Goal: Task Accomplishment & Management: Check status

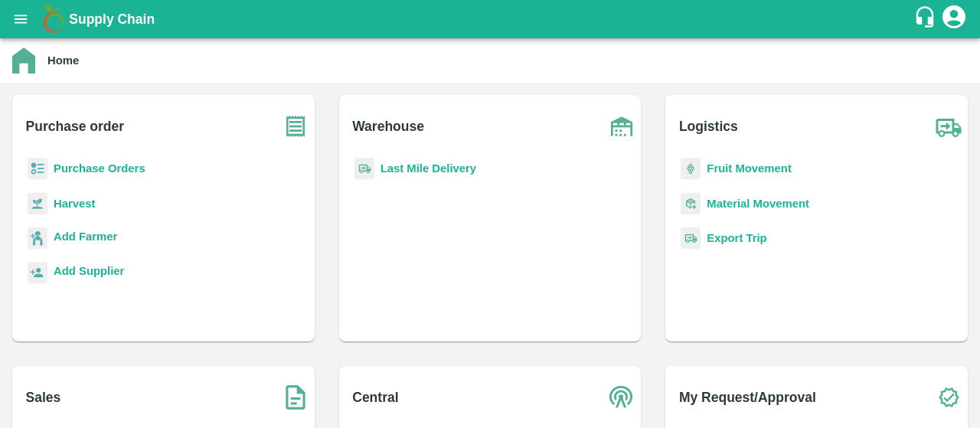
click at [327, 113] on div "Warehouse Last Mile Delivery" at bounding box center [490, 218] width 327 height 271
click at [124, 162] on p "Purchase Orders" at bounding box center [100, 168] width 92 height 17
click at [93, 165] on b "Purchase Orders" at bounding box center [100, 168] width 92 height 12
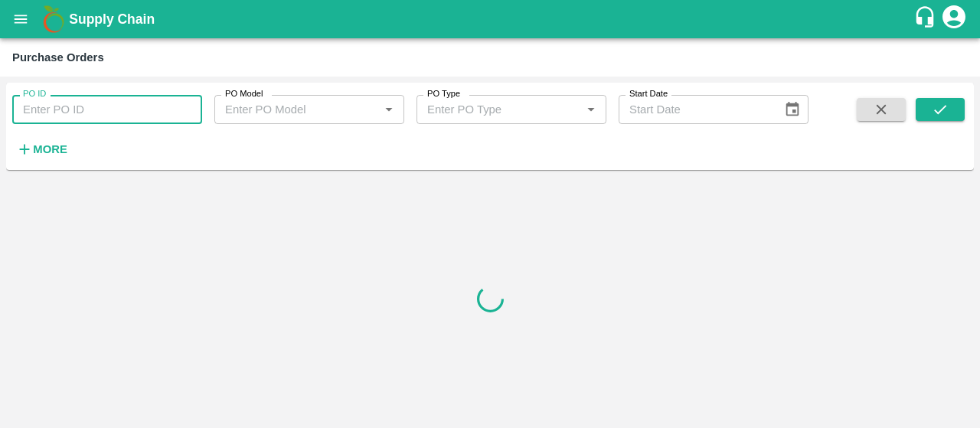
click at [89, 114] on input "PO ID" at bounding box center [107, 109] width 190 height 29
paste input "174051"
type input "174051"
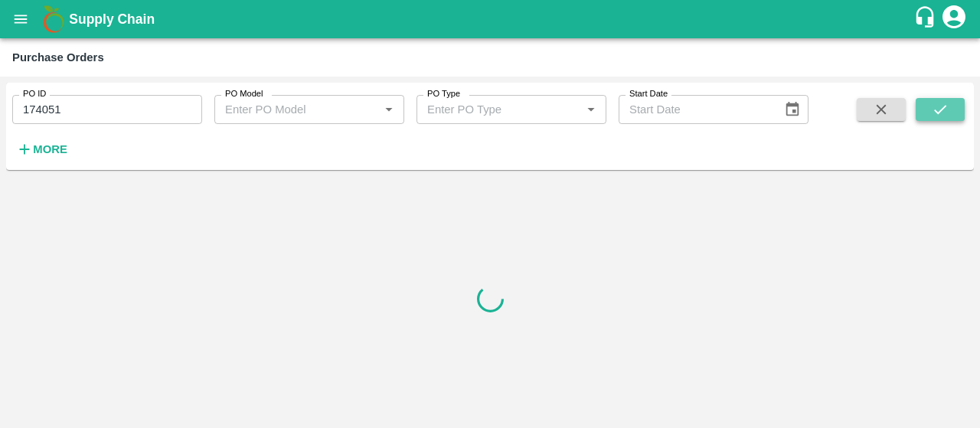
click at [930, 111] on button "submit" at bounding box center [940, 109] width 49 height 23
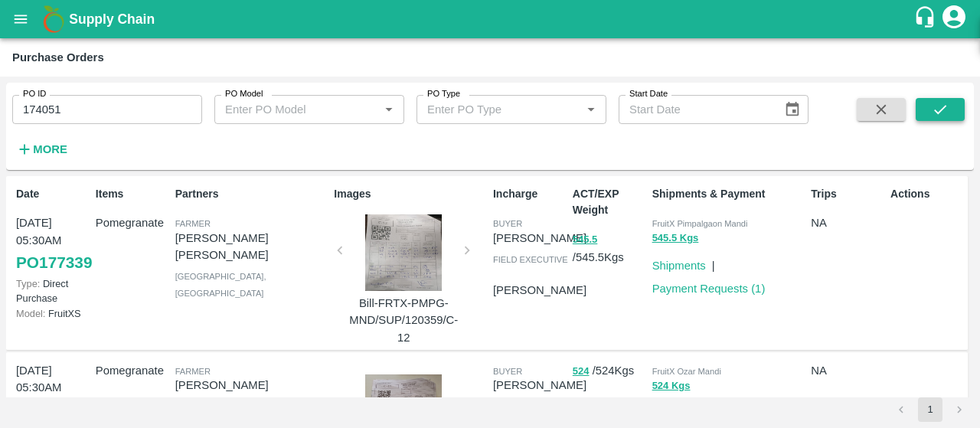
click at [940, 106] on icon "submit" at bounding box center [940, 109] width 17 height 17
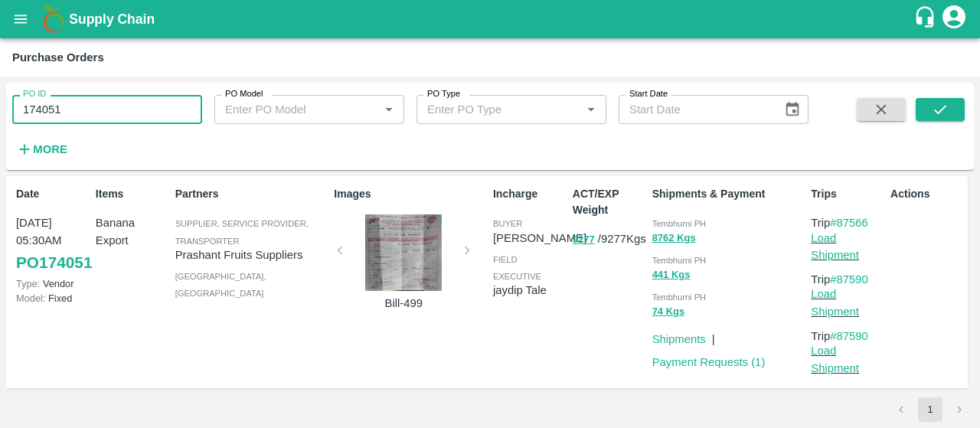
drag, startPoint x: 134, startPoint y: 100, endPoint x: 0, endPoint y: 119, distance: 135.4
click at [0, 119] on div "PO ID 174051 PO ID PO Model PO Model   * PO Type PO Type   * Start Date Start D…" at bounding box center [490, 252] width 980 height 351
paste input "text"
click at [943, 109] on icon "submit" at bounding box center [940, 109] width 17 height 17
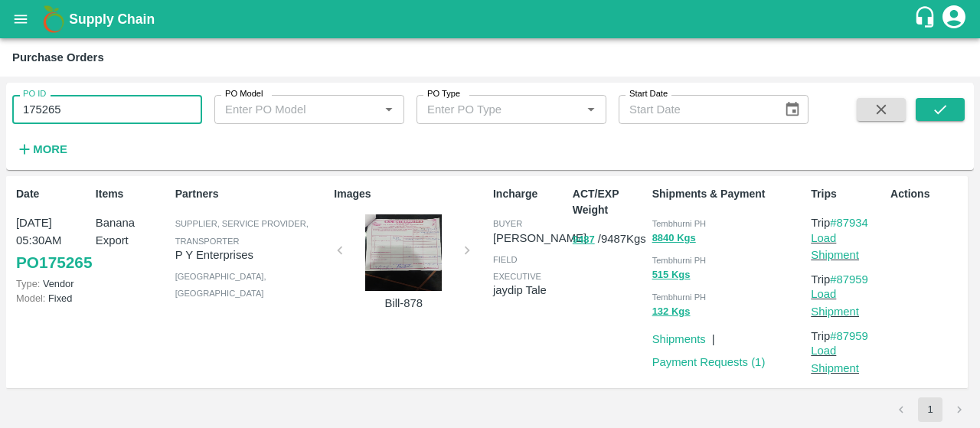
drag, startPoint x: 147, startPoint y: 114, endPoint x: 0, endPoint y: 92, distance: 148.7
click at [0, 92] on div "PO ID 175265 PO ID PO Model PO Model   * PO Type PO Type   * Start Date Start D…" at bounding box center [490, 252] width 980 height 351
paste input "text"
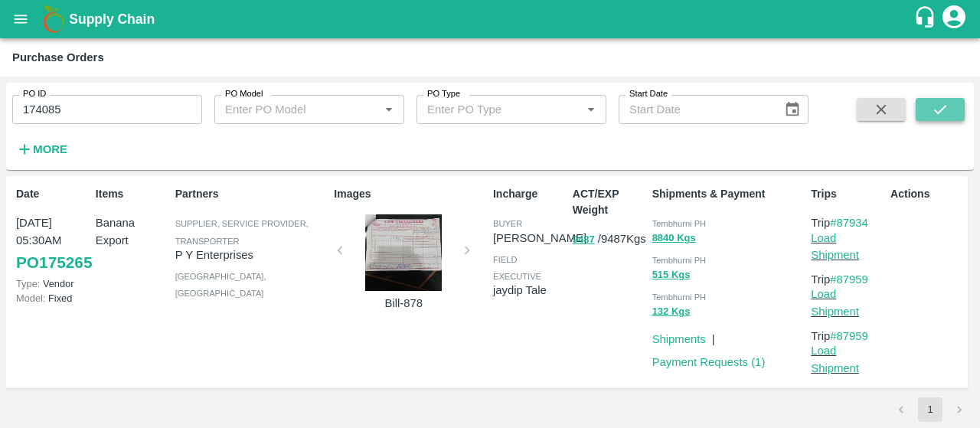
click at [936, 106] on icon "submit" at bounding box center [940, 109] width 17 height 17
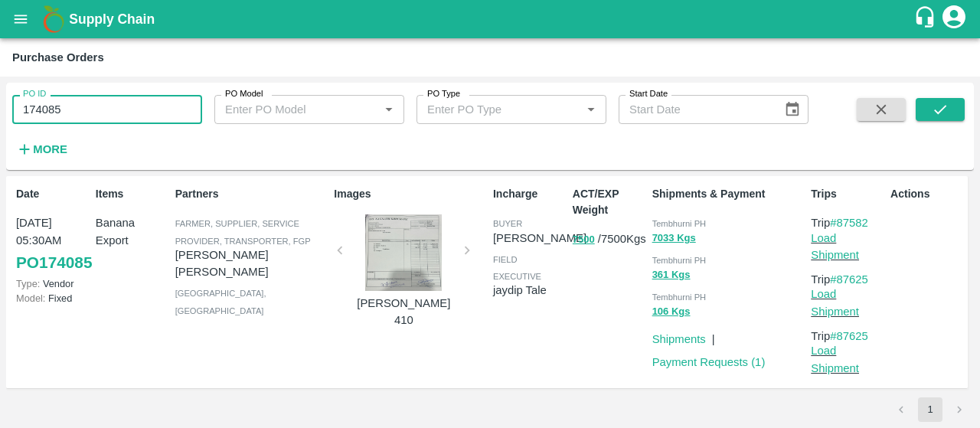
drag, startPoint x: 165, startPoint y: 113, endPoint x: 0, endPoint y: 91, distance: 166.9
click at [0, 91] on div "PO ID 174085 PO ID PO Model PO Model   * PO Type PO Type   * Start Date Start D…" at bounding box center [490, 252] width 980 height 351
paste input "text"
click at [931, 112] on button "submit" at bounding box center [940, 109] width 49 height 23
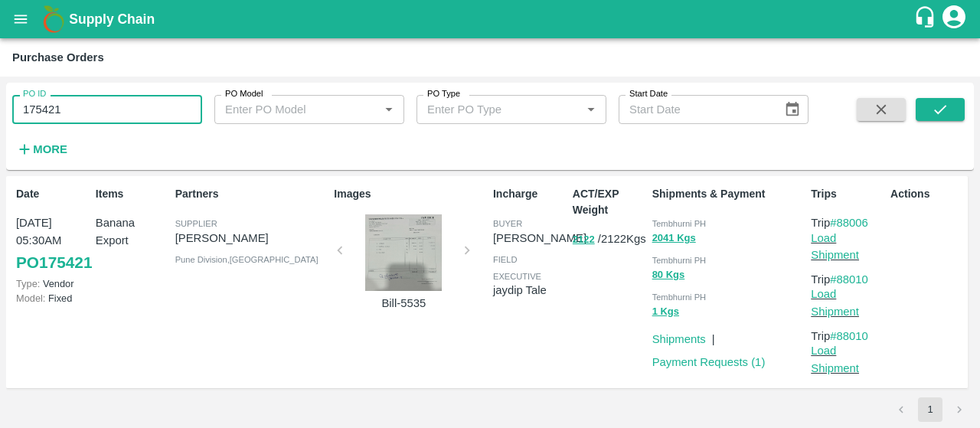
drag, startPoint x: 157, startPoint y: 100, endPoint x: 0, endPoint y: 108, distance: 157.2
click at [0, 108] on div "PO ID 175421 PO ID PO Model PO Model   * PO Type PO Type   * Start Date Start D…" at bounding box center [490, 252] width 980 height 351
paste input "text"
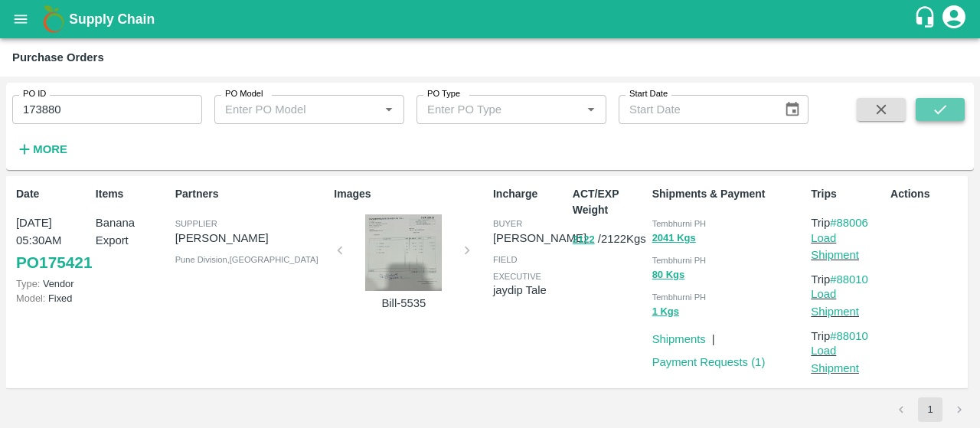
click at [940, 103] on icon "submit" at bounding box center [940, 109] width 17 height 17
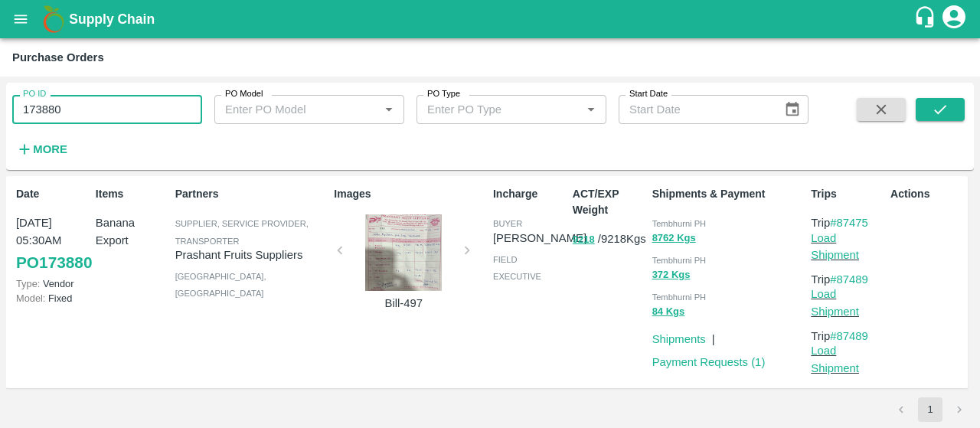
drag, startPoint x: 97, startPoint y: 101, endPoint x: 0, endPoint y: 102, distance: 97.2
click at [0, 102] on div "PO ID 173880 PO ID PO Model PO Model   * PO Type PO Type   * Start Date Start D…" at bounding box center [490, 252] width 980 height 351
paste input "text"
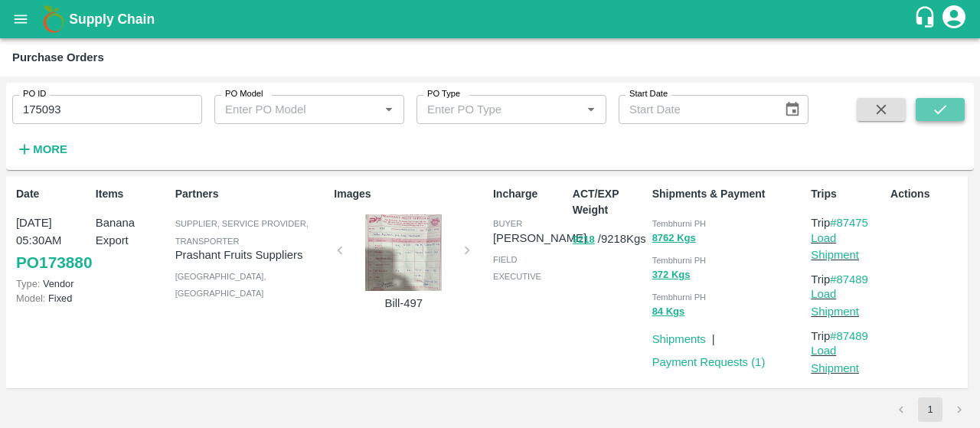
click at [946, 103] on icon "submit" at bounding box center [940, 109] width 17 height 17
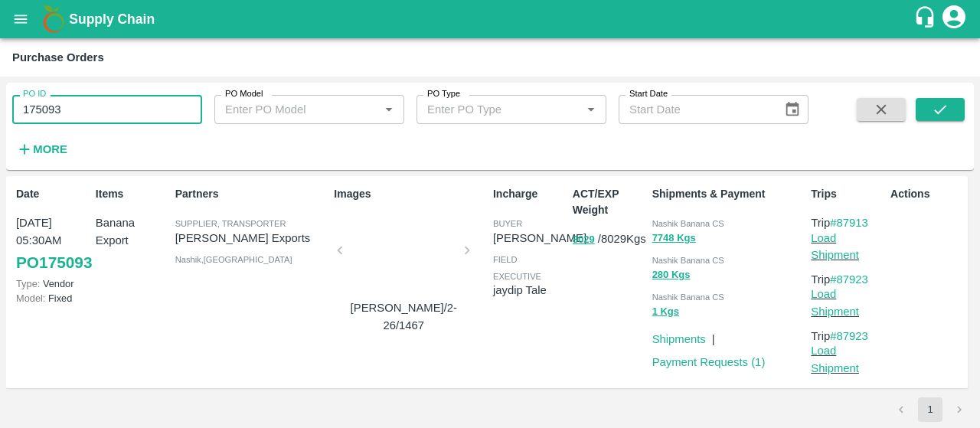
drag, startPoint x: 94, startPoint y: 106, endPoint x: 0, endPoint y: 93, distance: 95.2
click at [0, 93] on div "PO ID 175093 PO ID PO Model PO Model   * PO Type PO Type   * Start Date Start D…" at bounding box center [490, 252] width 980 height 351
paste input "text"
click at [932, 102] on icon "submit" at bounding box center [940, 109] width 17 height 17
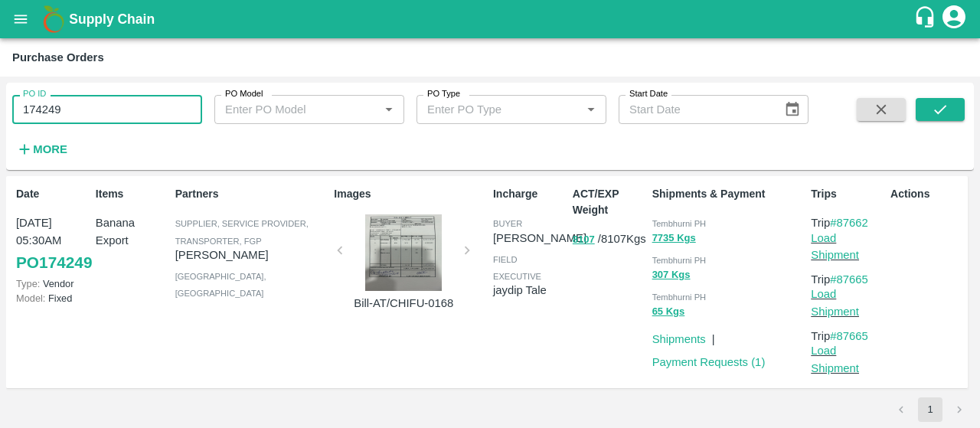
drag, startPoint x: 150, startPoint y: 106, endPoint x: 0, endPoint y: 106, distance: 150.1
click at [0, 106] on div "PO ID 174249 PO ID PO Model PO Model   * PO Type PO Type   * Start Date Start D…" at bounding box center [490, 252] width 980 height 351
paste input "text"
type input "173624"
drag, startPoint x: 144, startPoint y: 103, endPoint x: 0, endPoint y: 118, distance: 144.7
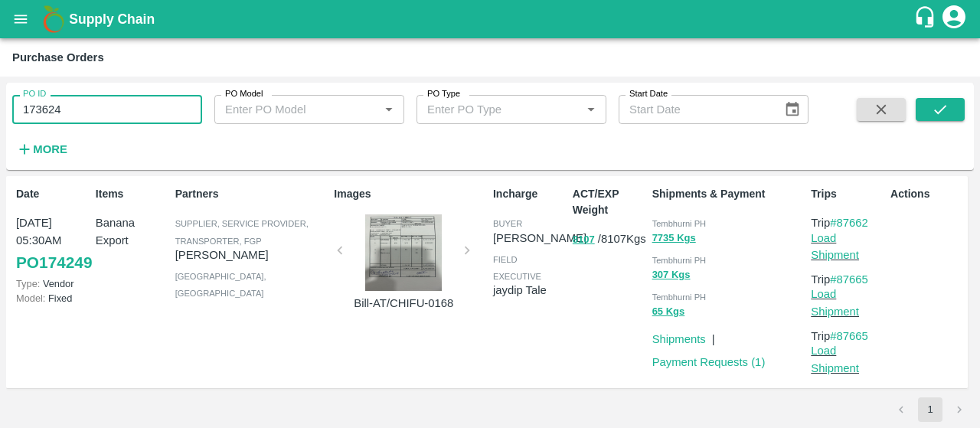
click at [0, 118] on div "PO ID 173624 PO ID PO Model PO Model   * PO Type PO Type   * Start Date Start D…" at bounding box center [490, 252] width 980 height 351
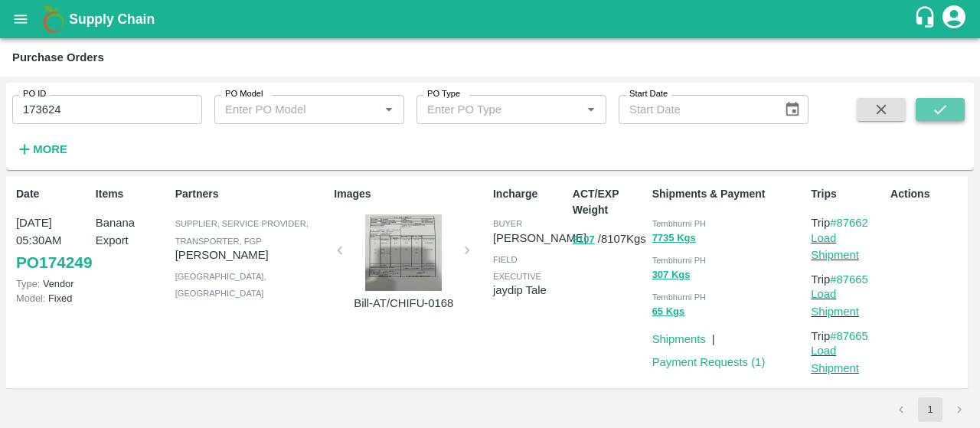
click at [922, 116] on button "submit" at bounding box center [940, 109] width 49 height 23
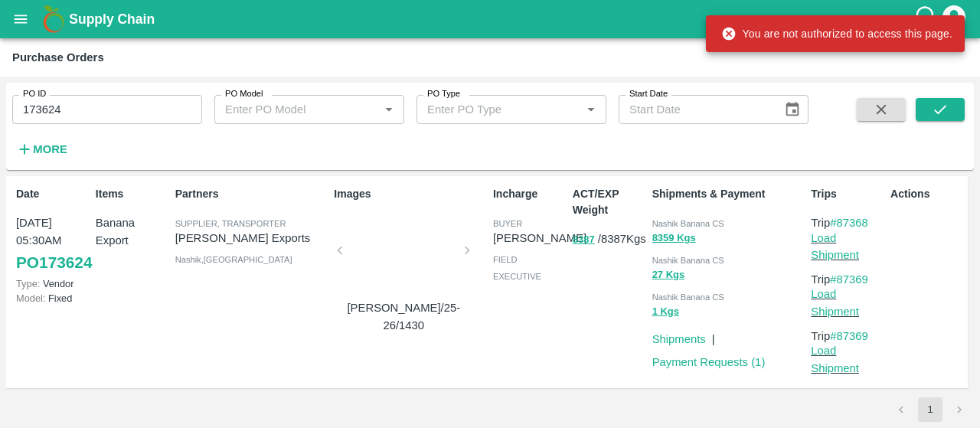
scroll to position [5, 0]
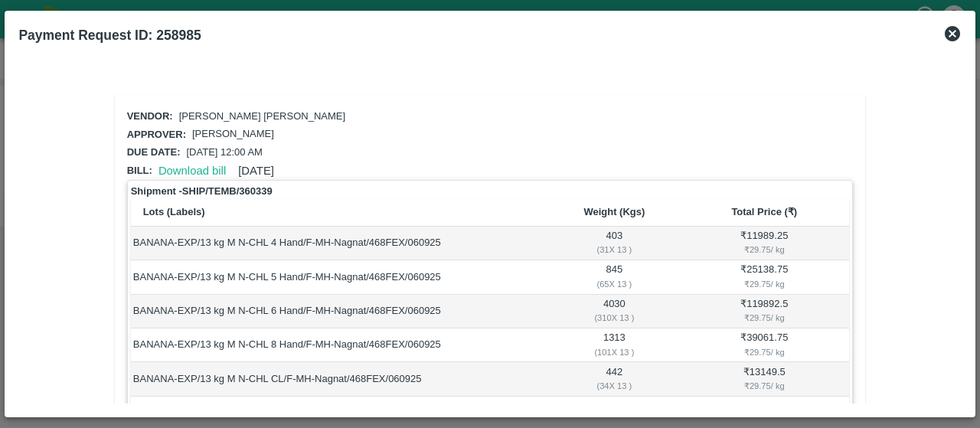
scroll to position [6, 0]
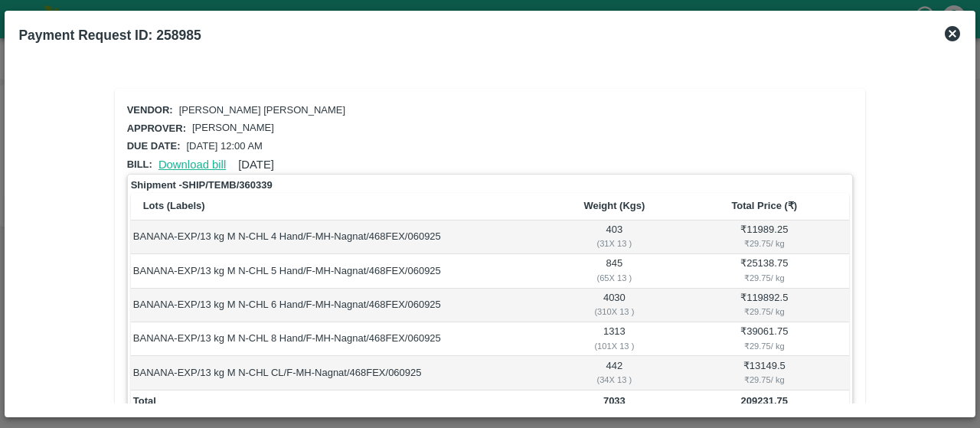
click at [208, 163] on link "Download bill" at bounding box center [191, 164] width 67 height 12
click at [193, 165] on link "Download bill" at bounding box center [191, 164] width 67 height 12
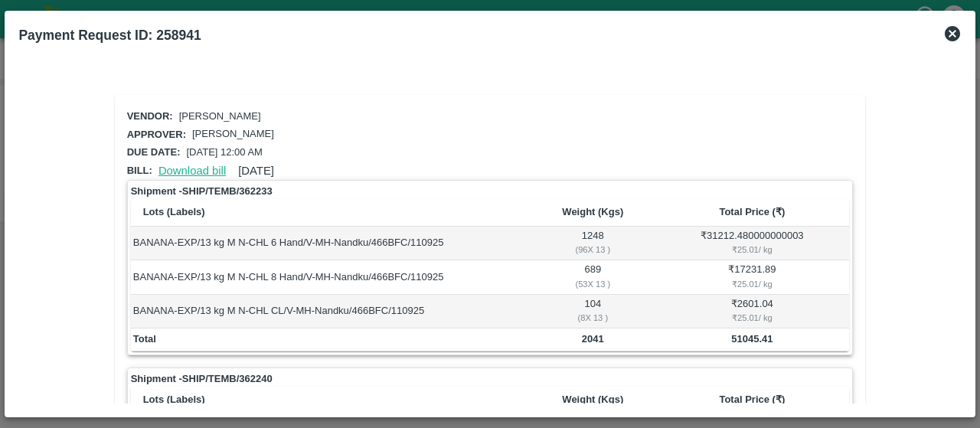
click at [189, 172] on link "Download bill" at bounding box center [191, 171] width 67 height 12
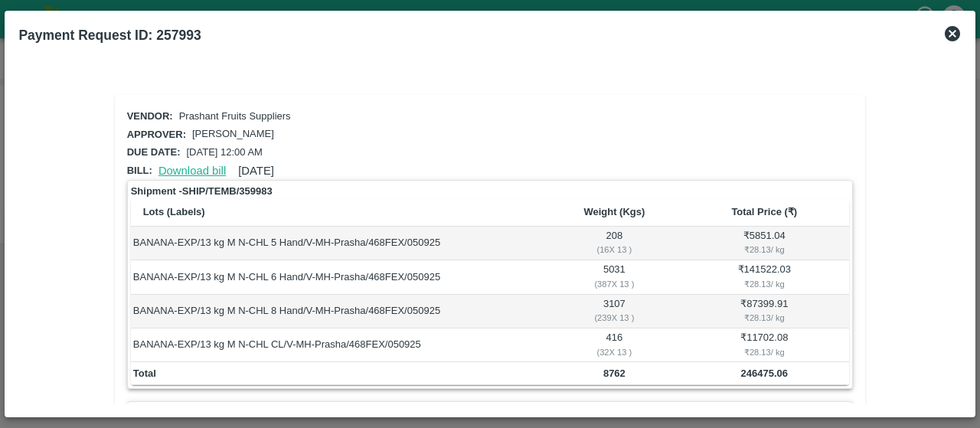
click at [191, 165] on link "Download bill" at bounding box center [191, 171] width 67 height 12
click at [182, 172] on link "Download bill" at bounding box center [191, 171] width 67 height 12
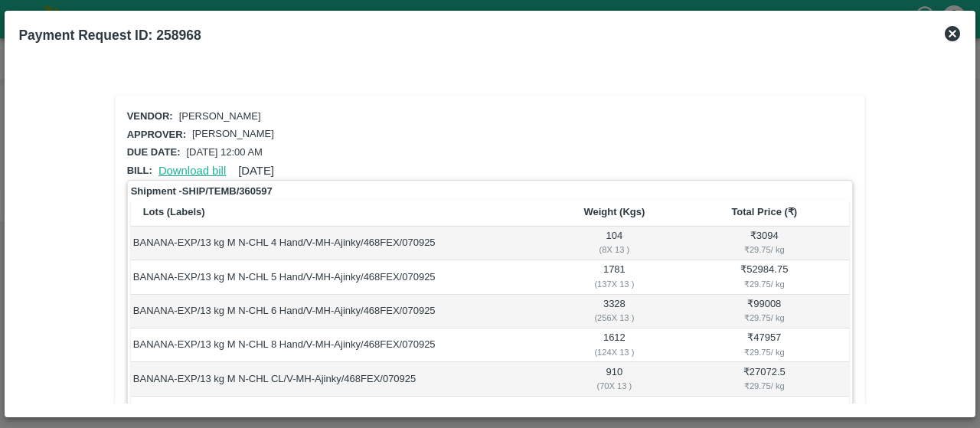
click at [204, 168] on link "Download bill" at bounding box center [191, 171] width 67 height 12
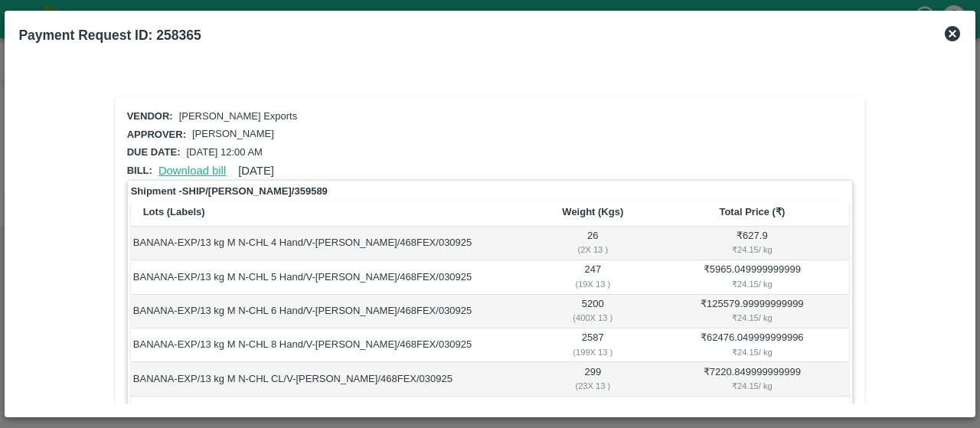
click at [200, 166] on link "Download bill" at bounding box center [191, 171] width 67 height 12
